Goal: Information Seeking & Learning: Learn about a topic

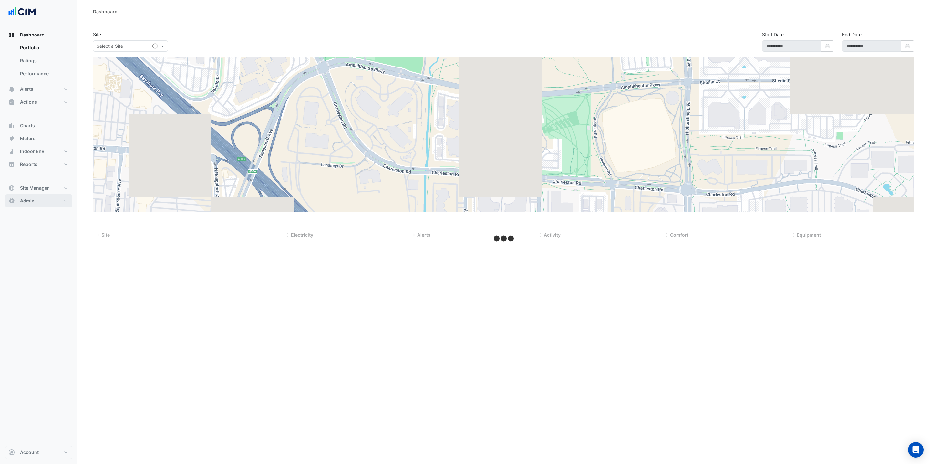
click at [46, 198] on button "Admin" at bounding box center [38, 200] width 67 height 13
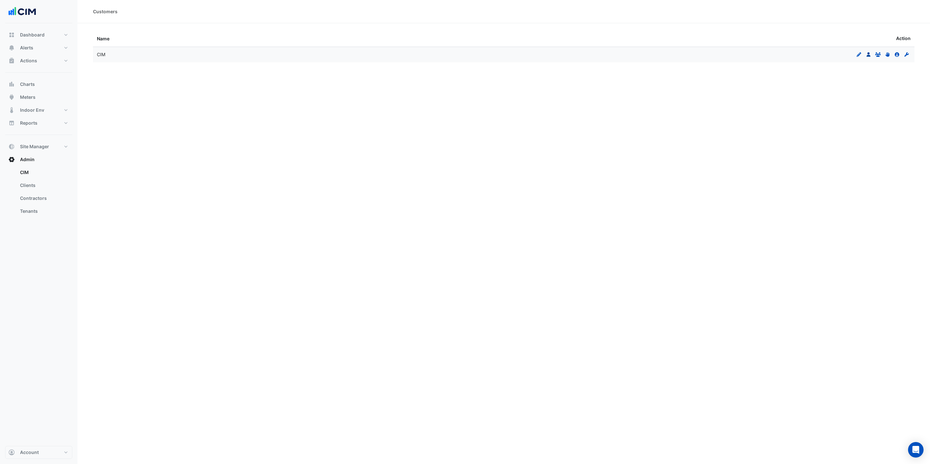
click at [869, 56] on icon at bounding box center [868, 54] width 4 height 5
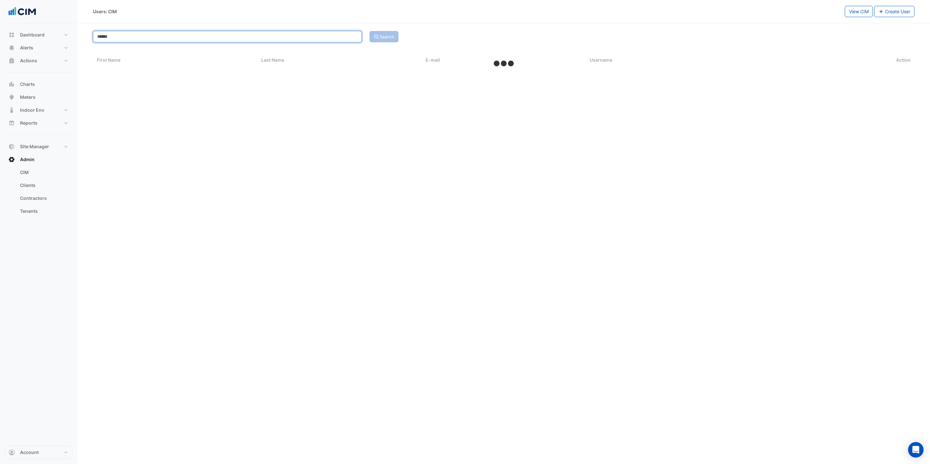
click at [161, 33] on input at bounding box center [227, 36] width 269 height 11
select select "***"
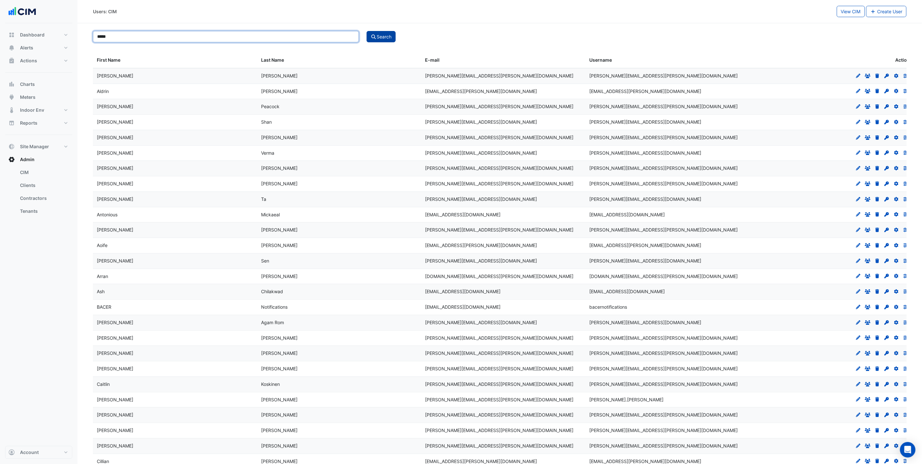
type input "*****"
click at [391, 42] on button "Search" at bounding box center [381, 36] width 29 height 11
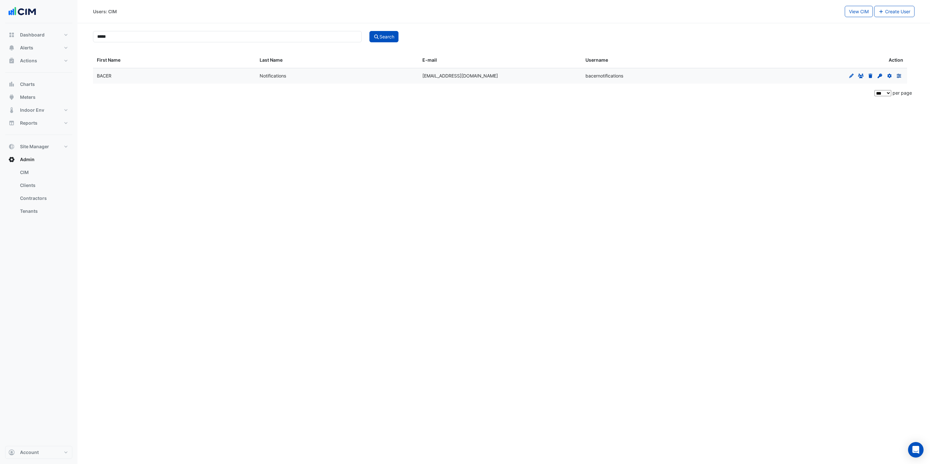
click at [902, 76] on link "Preferences" at bounding box center [898, 75] width 8 height 5
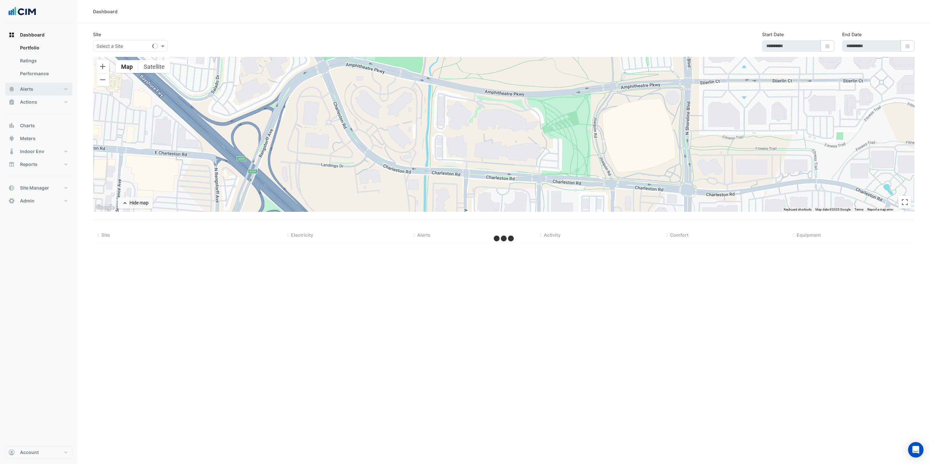
click at [46, 92] on button "Alerts" at bounding box center [38, 89] width 67 height 13
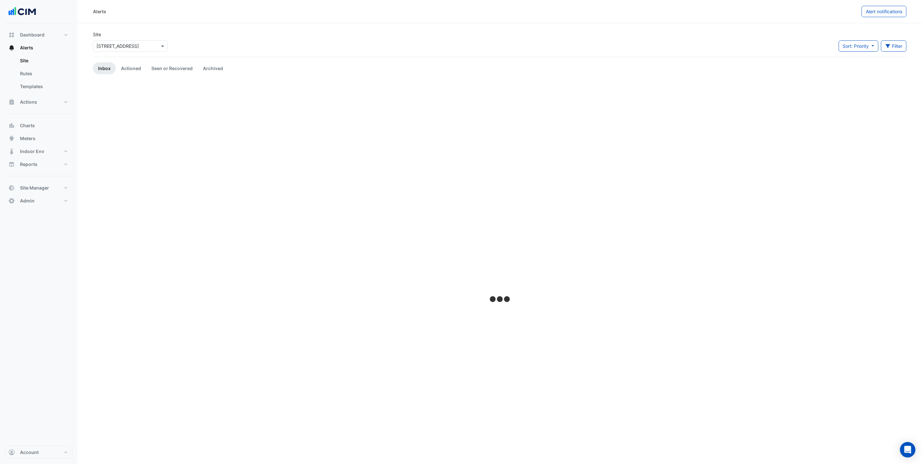
drag, startPoint x: 126, startPoint y: 46, endPoint x: 133, endPoint y: 46, distance: 7.1
click at [126, 46] on input "text" at bounding box center [124, 46] width 55 height 7
type input "****"
click at [117, 65] on div "[PERSON_NAME] and [PERSON_NAME] Volvo" at bounding box center [149, 69] width 112 height 9
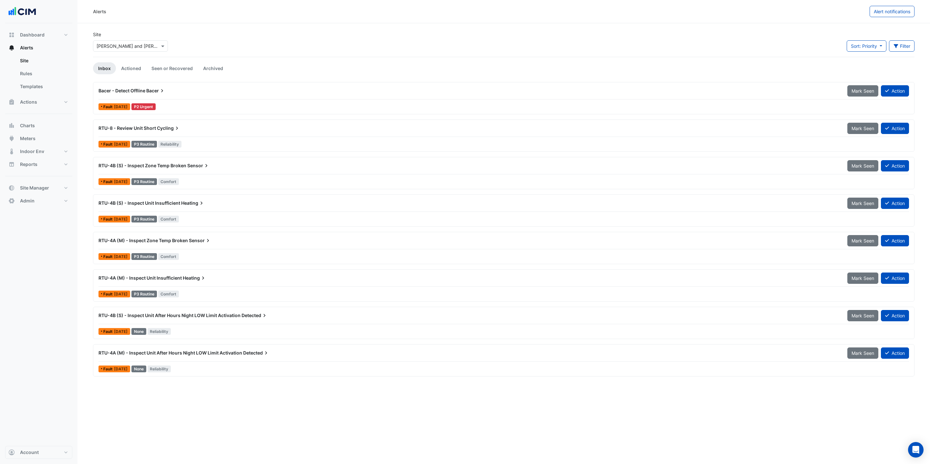
click at [190, 97] on div "Bacer - Detect Offline [PERSON_NAME] Seen Action" at bounding box center [503, 92] width 810 height 15
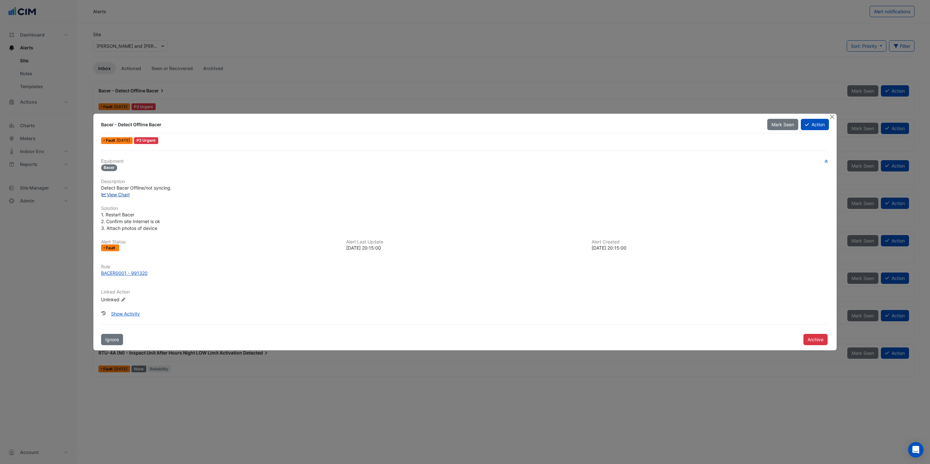
click at [126, 195] on link "View Chart" at bounding box center [115, 194] width 29 height 5
click at [121, 194] on link "View Chart" at bounding box center [115, 194] width 29 height 5
click at [831, 117] on button "Close" at bounding box center [831, 117] width 7 height 7
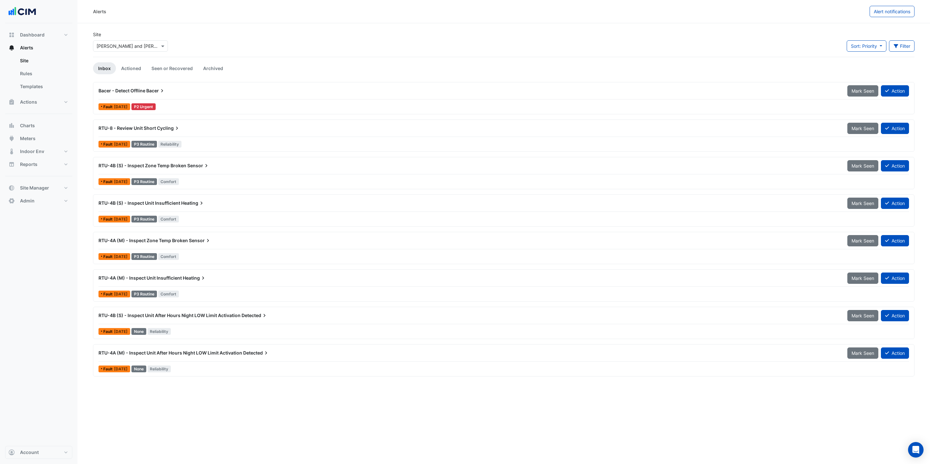
click at [184, 93] on div "Bacer - Detect Offline Bacer" at bounding box center [468, 90] width 741 height 6
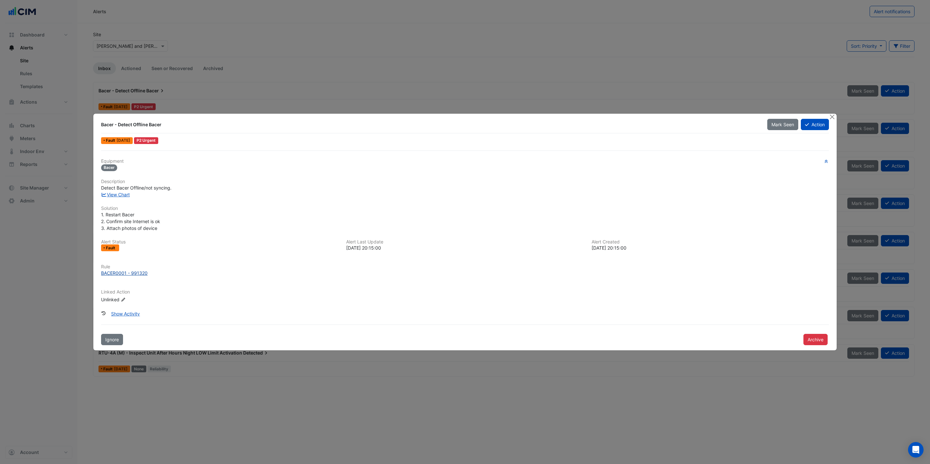
click at [120, 275] on div "BACER0001 - 991320" at bounding box center [124, 273] width 46 height 7
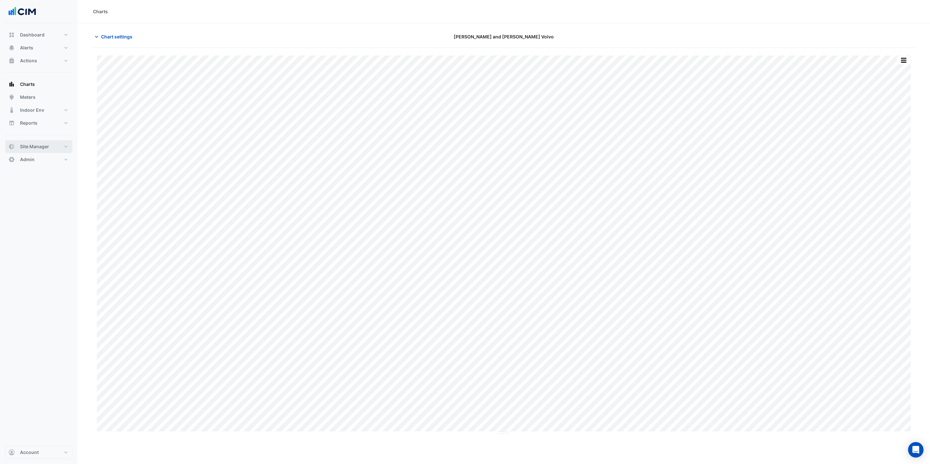
click at [45, 143] on span "Site Manager" at bounding box center [34, 146] width 29 height 6
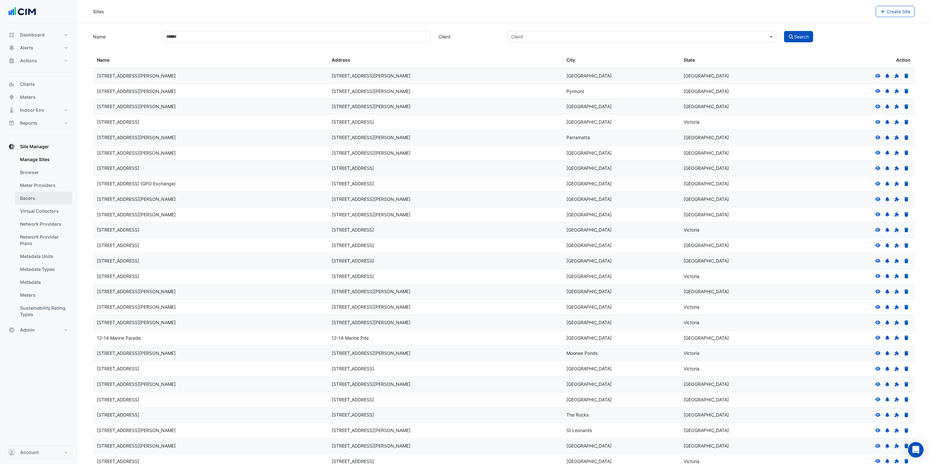
drag, startPoint x: 42, startPoint y: 196, endPoint x: 54, endPoint y: 192, distance: 12.8
click at [42, 196] on link "Bacers" at bounding box center [43, 198] width 57 height 13
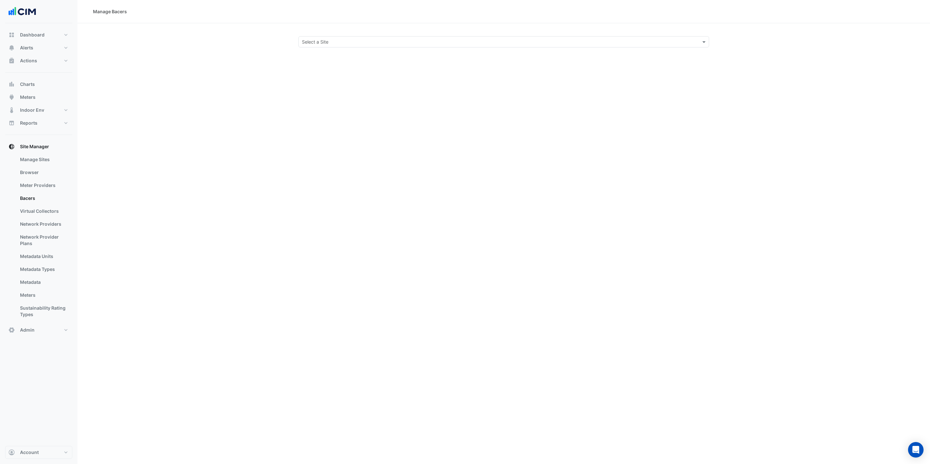
click at [438, 36] on div "Select a Site" at bounding box center [503, 41] width 411 height 11
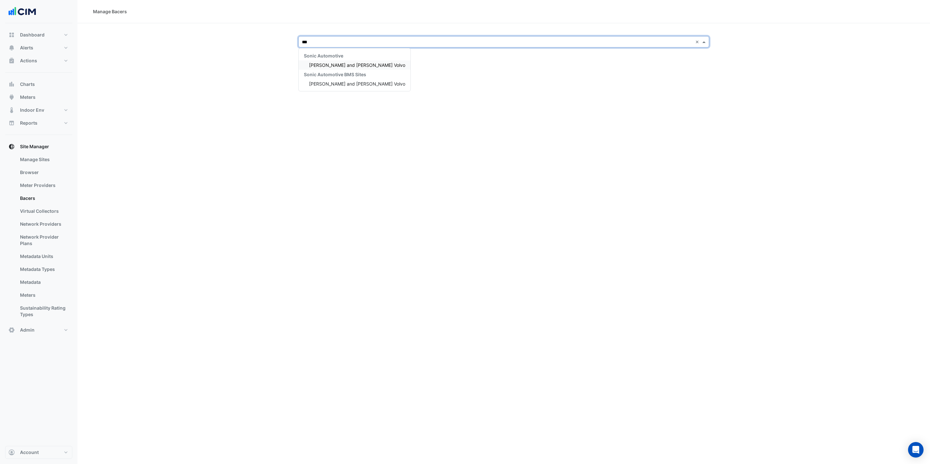
type input "****"
click at [342, 66] on span "[PERSON_NAME] and [PERSON_NAME] Volvo" at bounding box center [357, 64] width 96 height 5
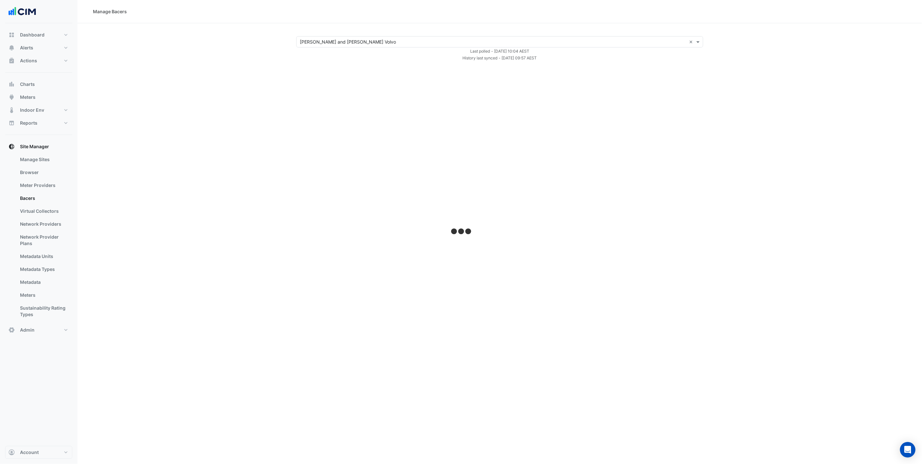
select select "***"
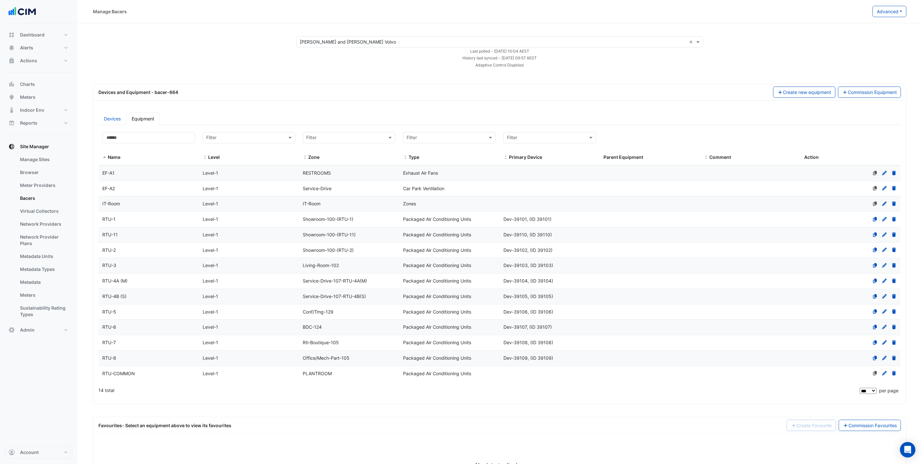
click at [881, 62] on div "Select a Site × Dyer and Dyer Volvo × Last polled - Mon 08-Sep-2025 10:04 AEST …" at bounding box center [499, 52] width 829 height 32
drag, startPoint x: 499, startPoint y: 56, endPoint x: 602, endPoint y: 56, distance: 103.0
click at [602, 56] on div "History last synced - Mon 08-Sep-2025 09:57 AEST" at bounding box center [499, 57] width 415 height 7
click at [682, 70] on app-bacers "Select a Site × Dyer and Dyer Volvo × Last polled - Mon 08-Sep-2025 10:04 AEST …" at bounding box center [500, 266] width 814 height 461
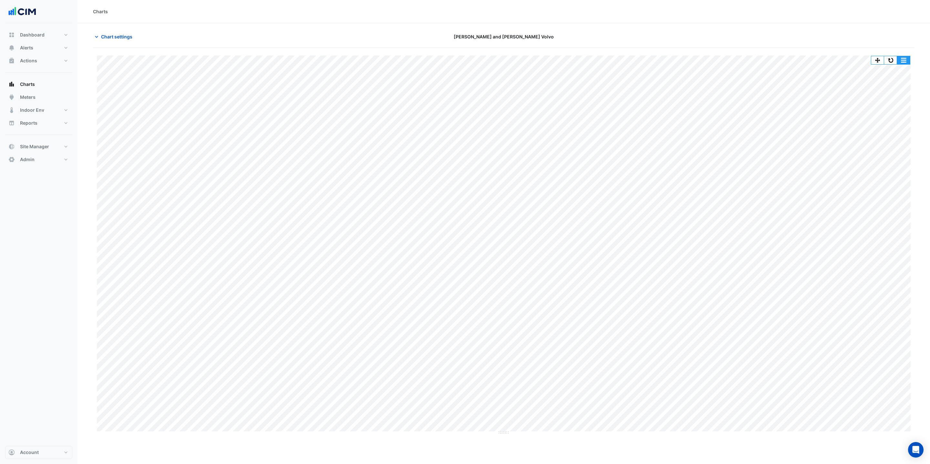
click at [907, 63] on button "button" at bounding box center [903, 60] width 13 height 8
click at [893, 61] on button "button" at bounding box center [890, 60] width 13 height 8
click at [903, 60] on button "button" at bounding box center [903, 60] width 13 height 8
click at [901, 106] on div "Pivot Data Table" at bounding box center [890, 106] width 39 height 15
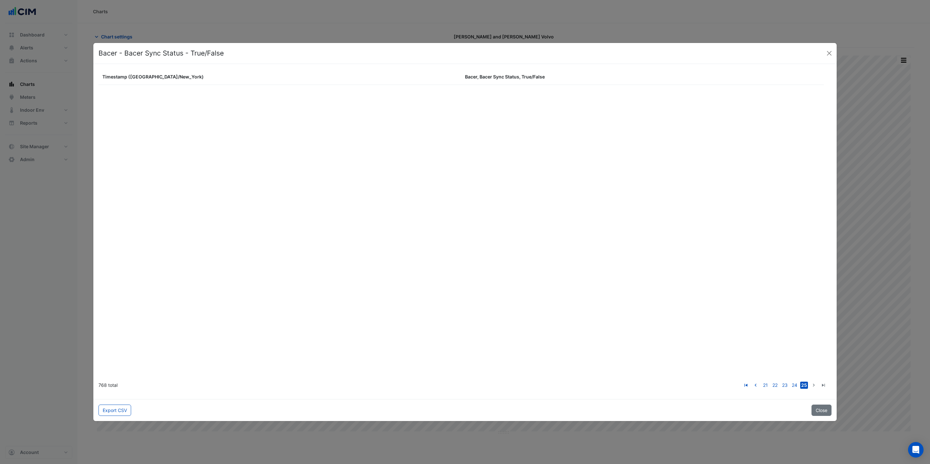
scroll to position [7146, 0]
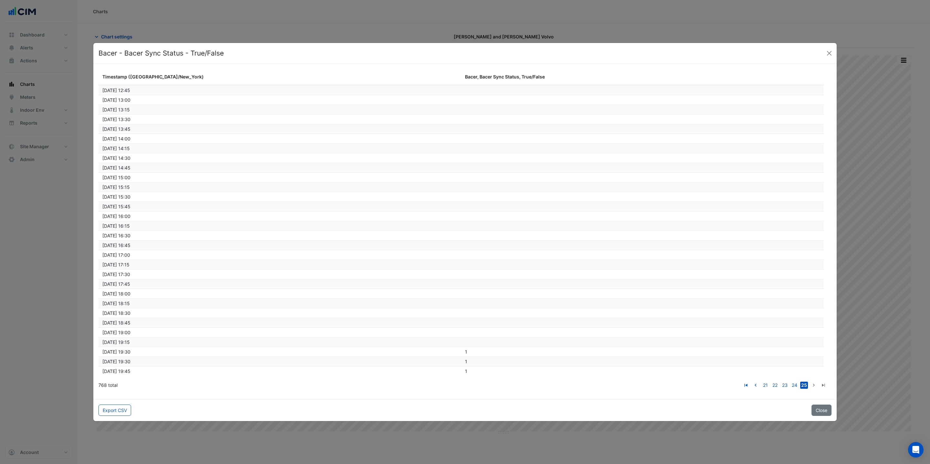
click at [223, 350] on div "07/09/2025 19:30" at bounding box center [280, 351] width 357 height 7
click at [827, 55] on button "Close" at bounding box center [829, 53] width 10 height 10
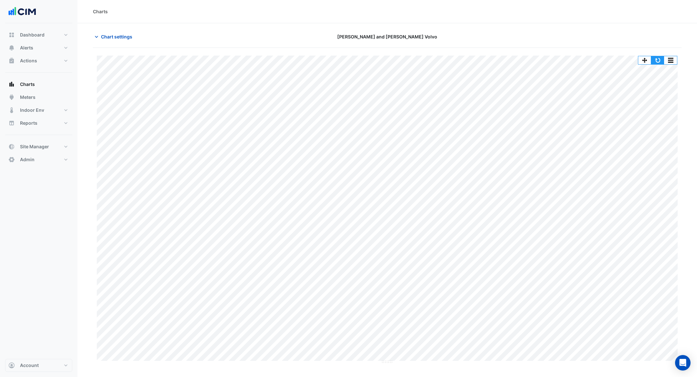
click at [658, 60] on button "button" at bounding box center [657, 60] width 13 height 8
click at [655, 63] on button "button" at bounding box center [657, 60] width 13 height 8
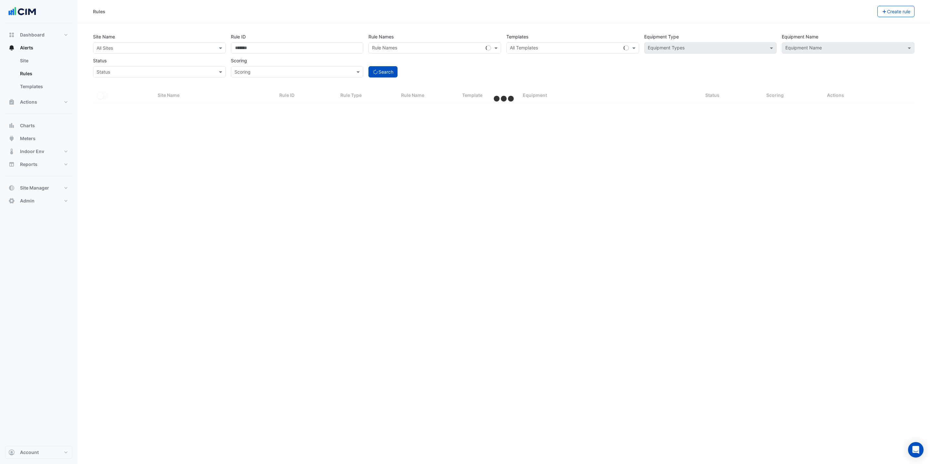
select select "***"
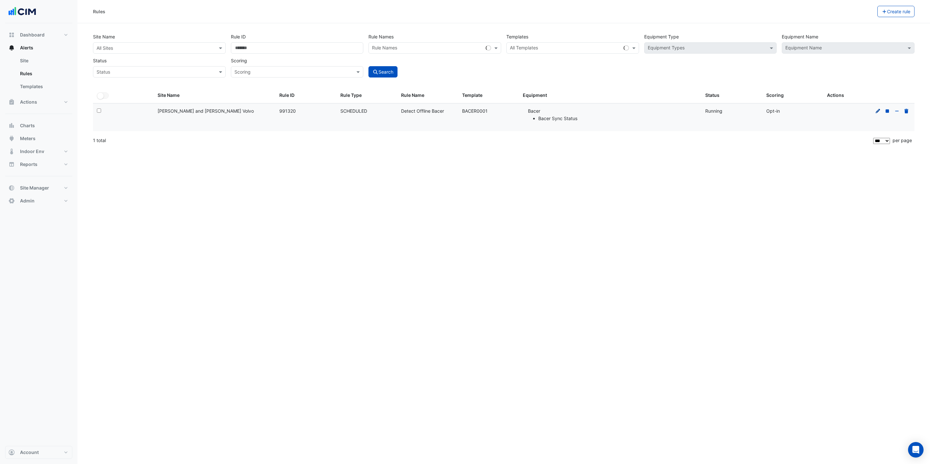
click at [876, 111] on icon at bounding box center [877, 110] width 5 height 5
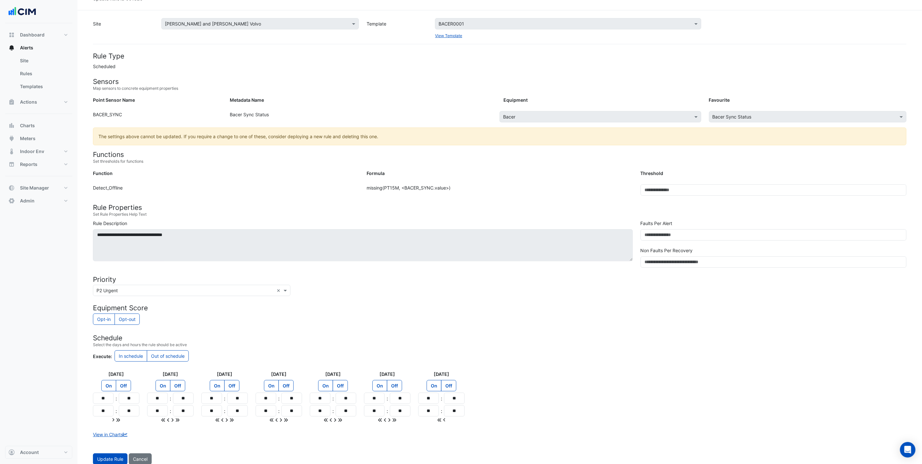
scroll to position [22, 0]
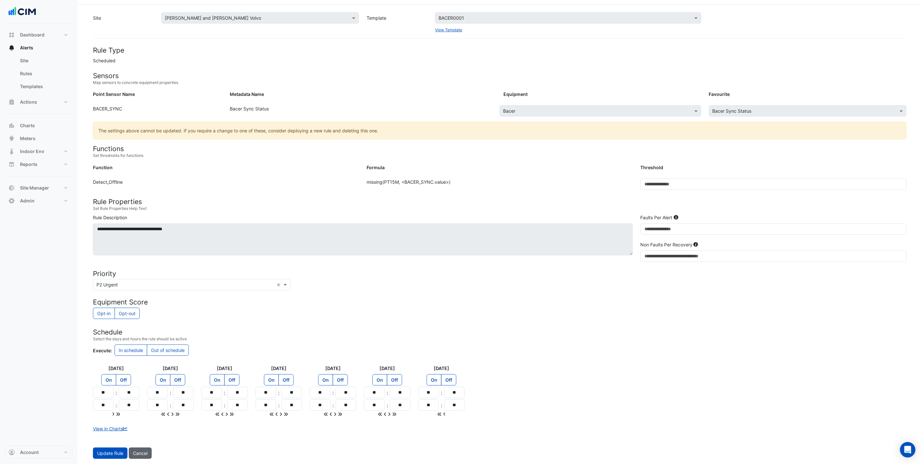
click at [148, 454] on button "Cancel" at bounding box center [140, 452] width 23 height 11
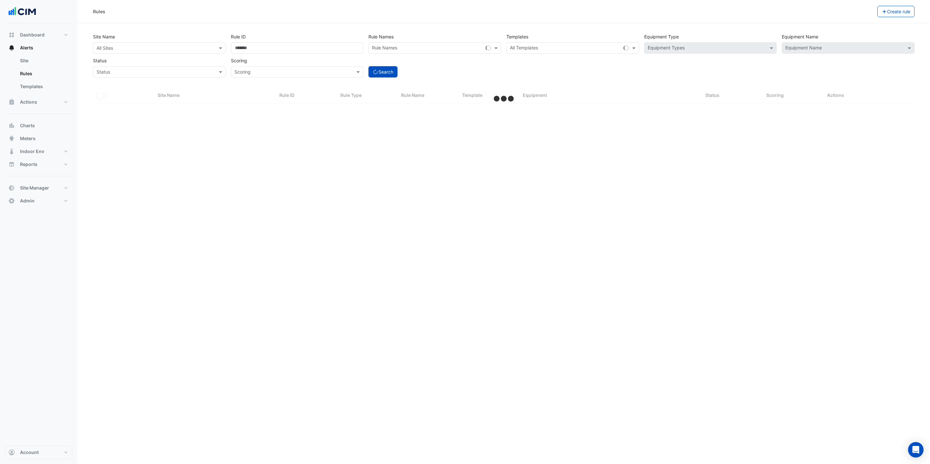
select select "***"
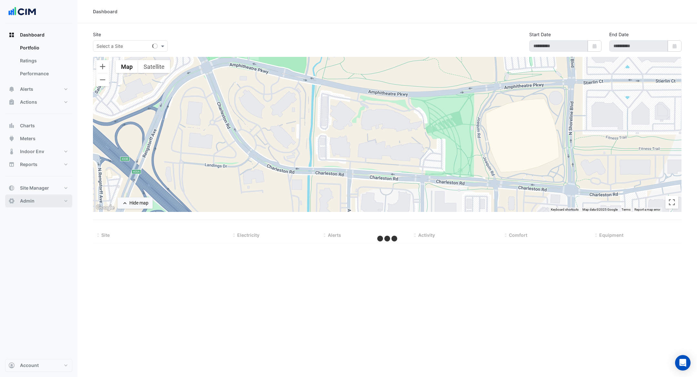
click at [47, 199] on button "Admin" at bounding box center [38, 200] width 67 height 13
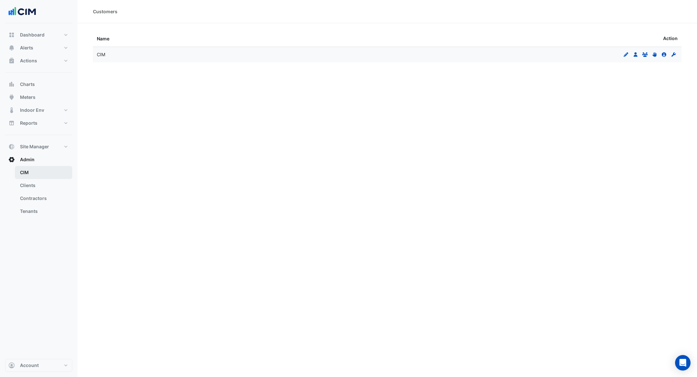
click at [43, 172] on link "CIM" at bounding box center [43, 172] width 57 height 13
click at [637, 53] on icon "Users" at bounding box center [636, 54] width 6 height 5
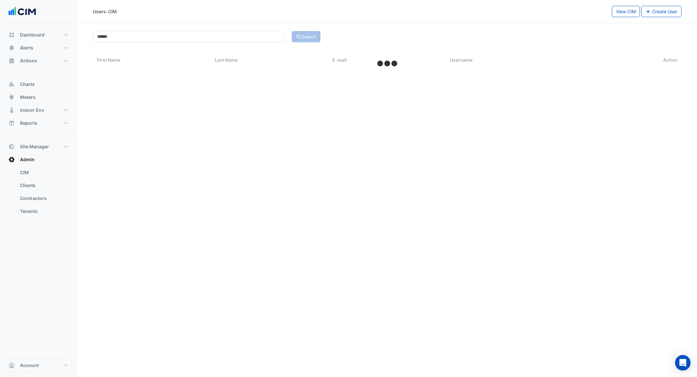
select select "***"
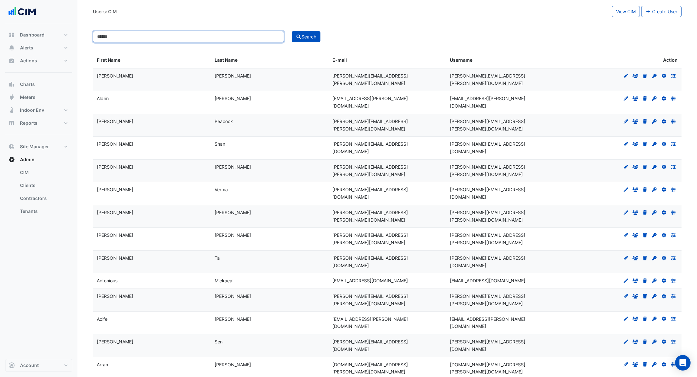
click at [134, 40] on input at bounding box center [188, 36] width 191 height 11
type input "*****"
click at [307, 33] on button "Search" at bounding box center [306, 36] width 29 height 11
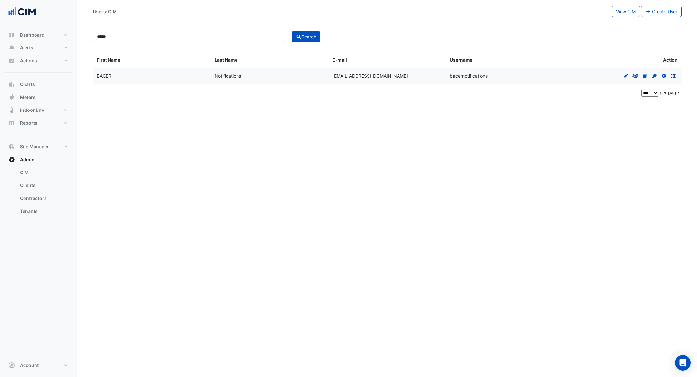
click at [674, 74] on icon at bounding box center [673, 76] width 5 height 4
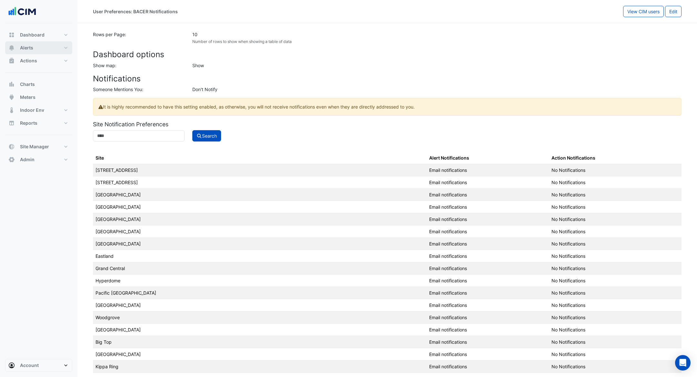
click at [40, 46] on button "Alerts" at bounding box center [38, 47] width 67 height 13
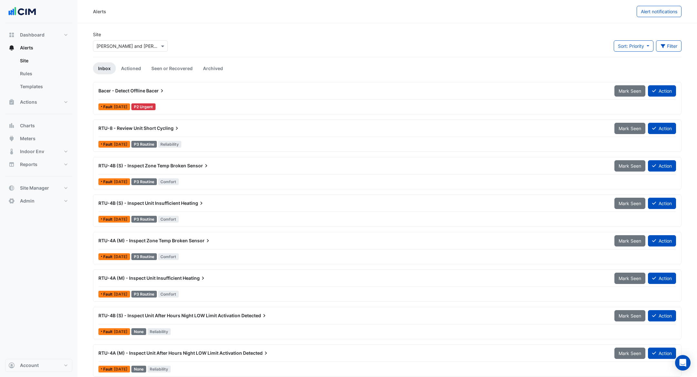
click at [129, 42] on div "Select a Site × Dyer and Dyer Volvo" at bounding box center [130, 45] width 75 height 11
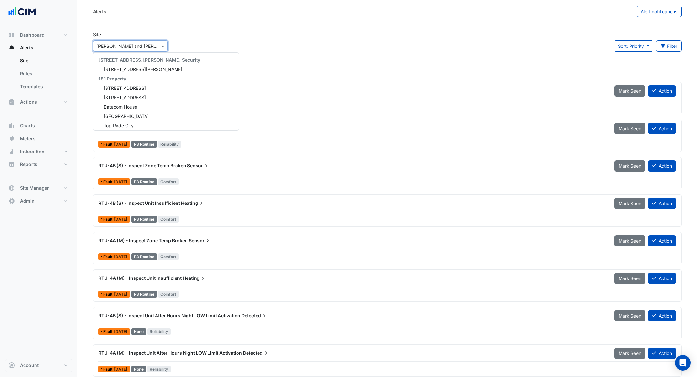
scroll to position [9669, 0]
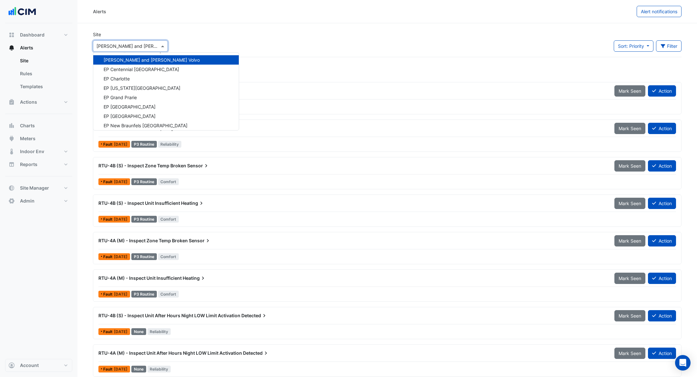
click at [226, 34] on div "Site Select a Site × Dyer and Dyer Volvo 141 Walker Street Security 141 Walker …" at bounding box center [387, 44] width 596 height 26
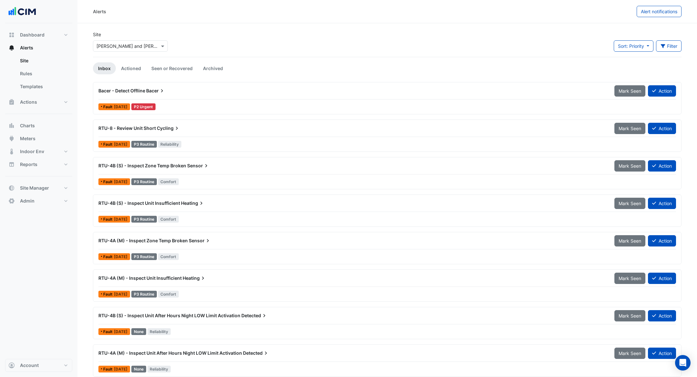
click at [154, 92] on span "Bacer" at bounding box center [155, 90] width 19 height 6
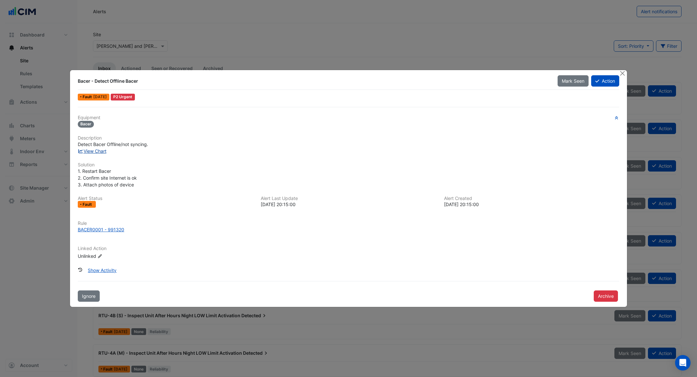
click at [90, 153] on link "View Chart" at bounding box center [92, 150] width 29 height 5
click at [623, 73] on button "Close" at bounding box center [622, 73] width 7 height 7
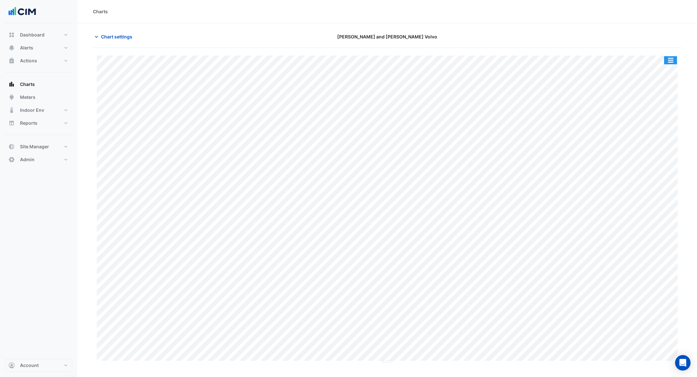
click at [671, 63] on button "button" at bounding box center [670, 60] width 13 height 8
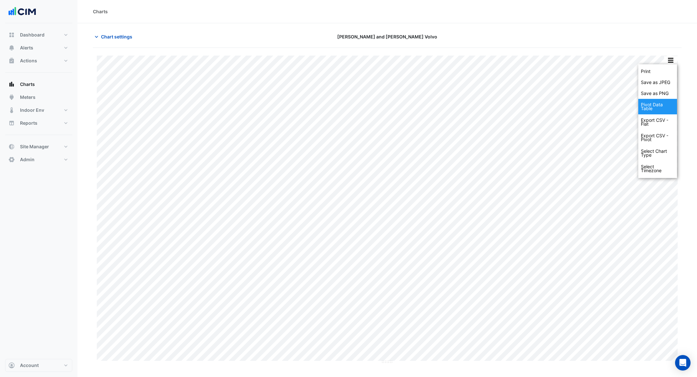
click at [657, 107] on div "Pivot Data Table" at bounding box center [657, 106] width 39 height 15
click at [641, 108] on div "Pivot Data Table" at bounding box center [657, 106] width 39 height 15
click at [648, 106] on div "Pivot Data Table" at bounding box center [657, 106] width 39 height 15
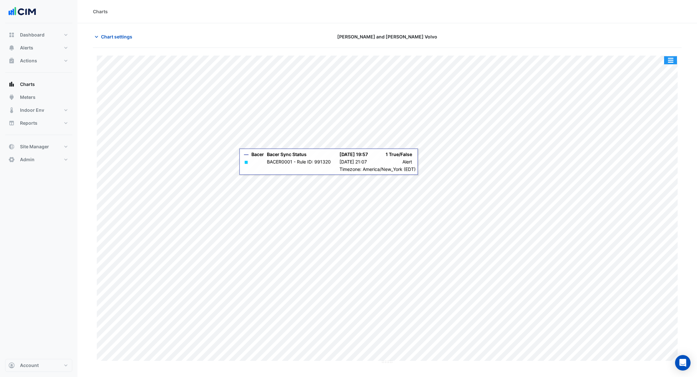
click at [672, 58] on button "button" at bounding box center [670, 60] width 13 height 8
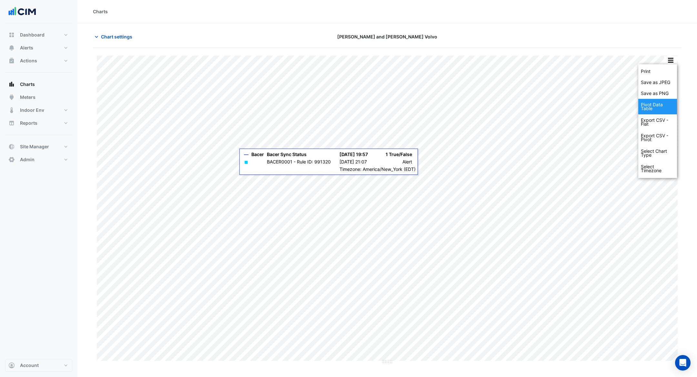
click at [650, 105] on div "Pivot Data Table" at bounding box center [657, 106] width 39 height 15
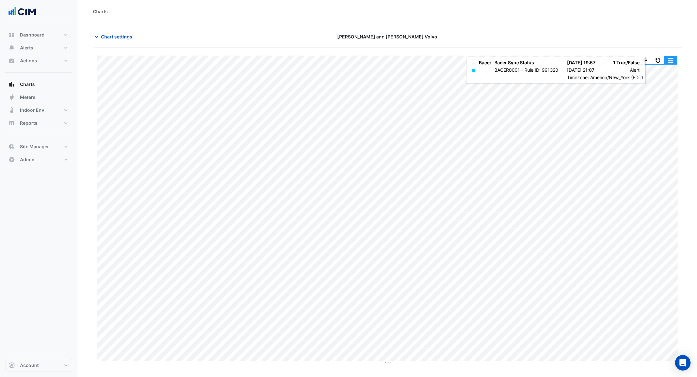
click at [674, 61] on button "button" at bounding box center [670, 60] width 13 height 8
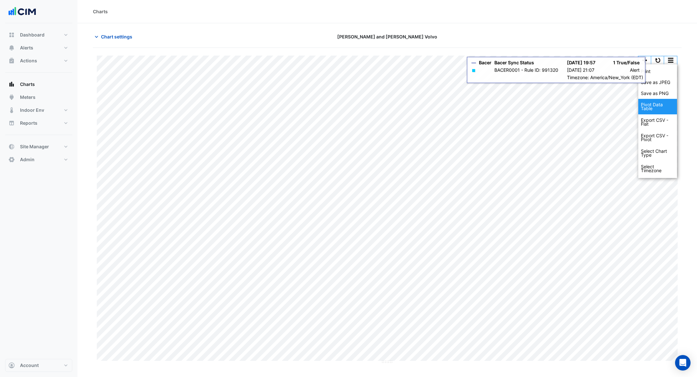
click at [661, 107] on div "Pivot Data Table" at bounding box center [657, 106] width 39 height 15
click at [663, 59] on button "button" at bounding box center [657, 60] width 13 height 8
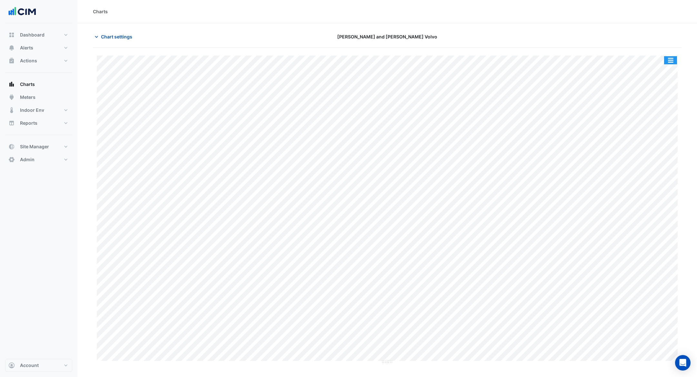
click at [672, 62] on button "button" at bounding box center [670, 60] width 13 height 8
click at [118, 37] on span "Chart settings" at bounding box center [116, 36] width 31 height 7
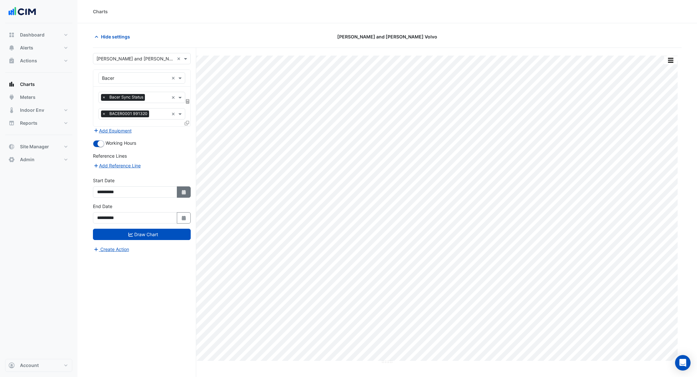
click at [181, 191] on icon "Select Date" at bounding box center [184, 192] width 6 height 5
select select "*"
select select "****"
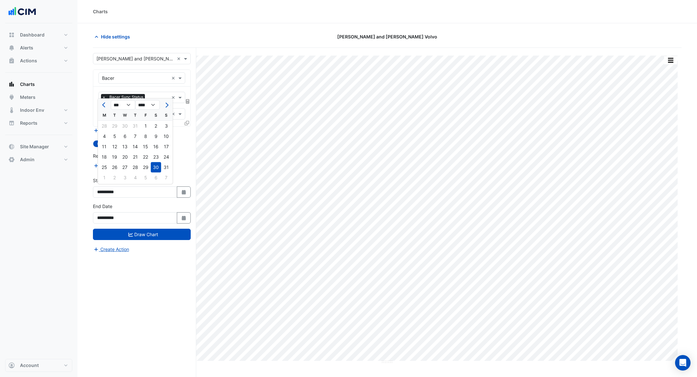
click at [190, 157] on div "Reference Lines" at bounding box center [142, 156] width 98 height 9
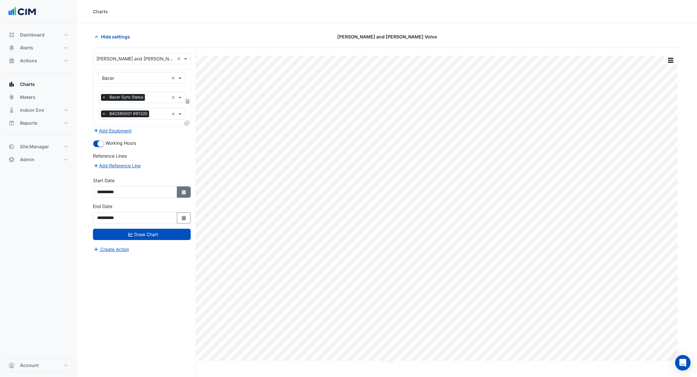
click at [183, 191] on icon "button" at bounding box center [184, 192] width 4 height 5
select select "*"
select select "****"
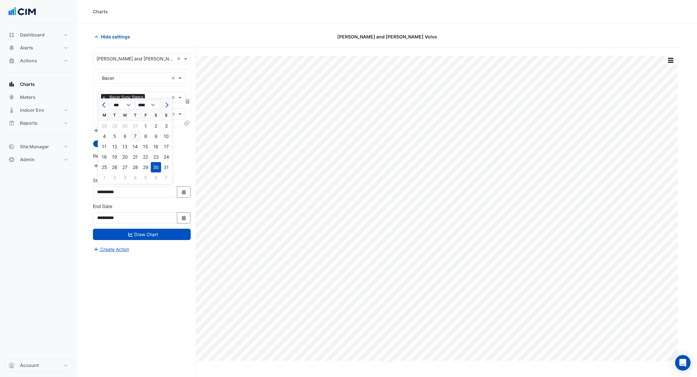
click at [134, 138] on div "7" at bounding box center [135, 136] width 10 height 10
type input "**********"
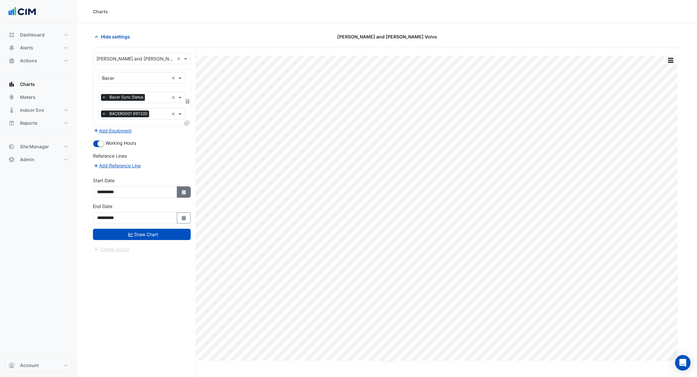
click at [183, 195] on button "Select Date" at bounding box center [184, 191] width 14 height 11
select select "*"
select select "****"
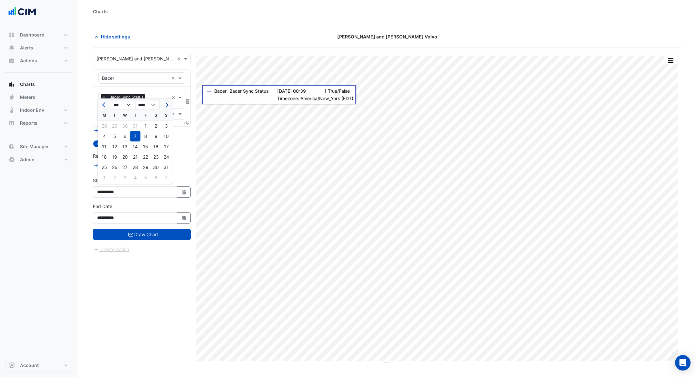
click at [168, 107] on button "Next month" at bounding box center [166, 105] width 8 height 10
select select "*"
click at [106, 136] on div "8" at bounding box center [104, 136] width 10 height 10
type input "**********"
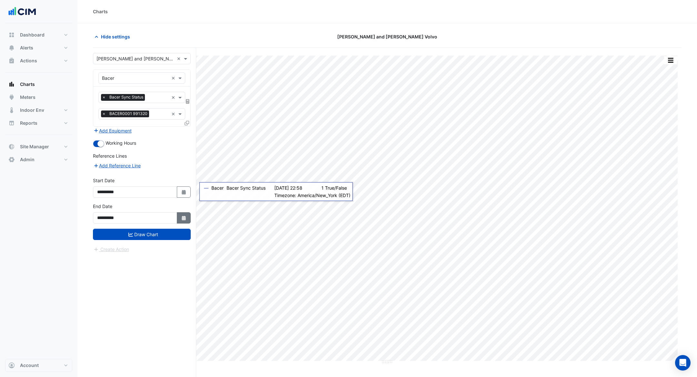
click at [181, 216] on icon "Select Date" at bounding box center [184, 218] width 6 height 5
click at [137, 164] on div "11" at bounding box center [135, 162] width 10 height 10
type input "**********"
click at [145, 231] on button "Draw Chart" at bounding box center [142, 234] width 98 height 11
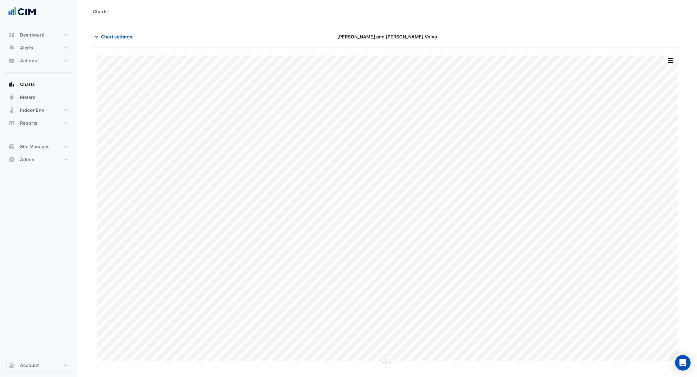
click at [670, 61] on button "button" at bounding box center [670, 60] width 13 height 8
click at [661, 107] on div "Pivot Data Table" at bounding box center [657, 106] width 39 height 15
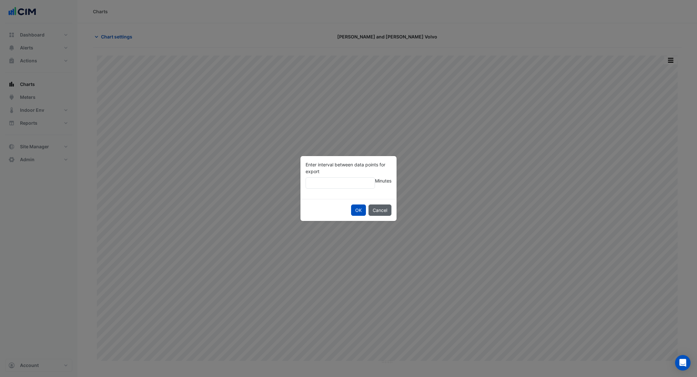
click at [387, 207] on button "Cancel" at bounding box center [380, 209] width 23 height 11
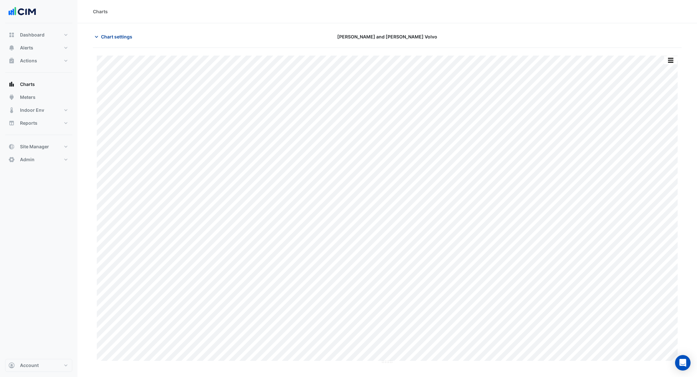
click at [104, 36] on span "Chart settings" at bounding box center [116, 36] width 31 height 7
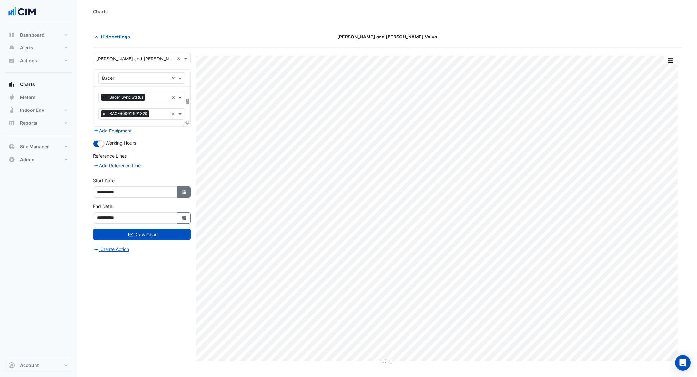
click at [185, 190] on icon "button" at bounding box center [184, 192] width 4 height 5
select select "*"
select select "****"
click at [104, 125] on div "1" at bounding box center [104, 126] width 10 height 10
type input "**********"
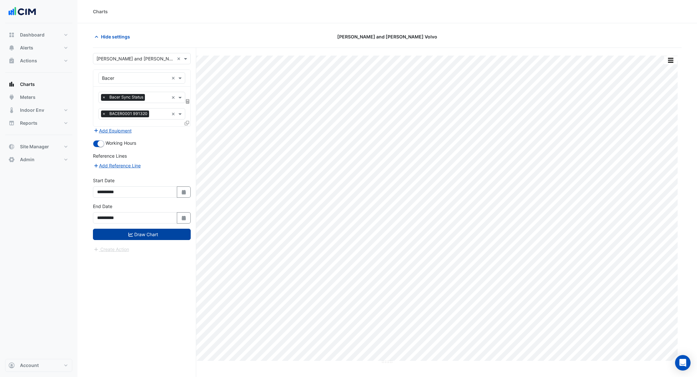
click at [141, 234] on button "Draw Chart" at bounding box center [142, 234] width 98 height 11
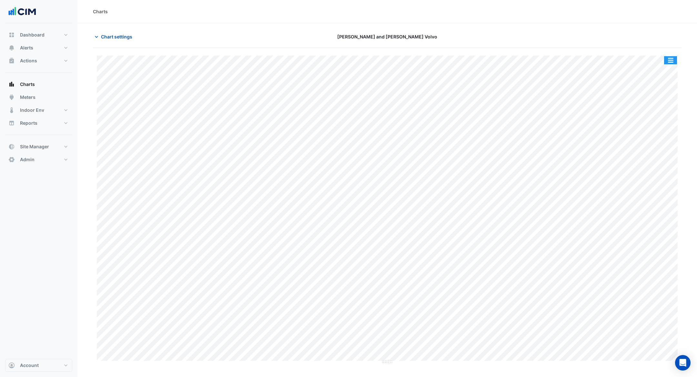
click at [668, 62] on button "button" at bounding box center [670, 60] width 13 height 8
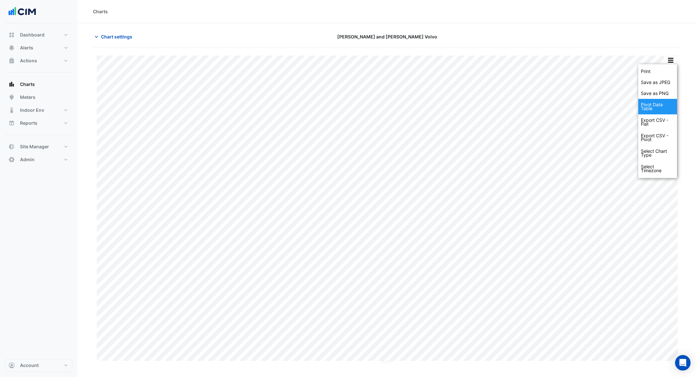
click at [657, 107] on div "Pivot Data Table" at bounding box center [657, 106] width 39 height 15
